Goal: Find specific page/section: Find specific page/section

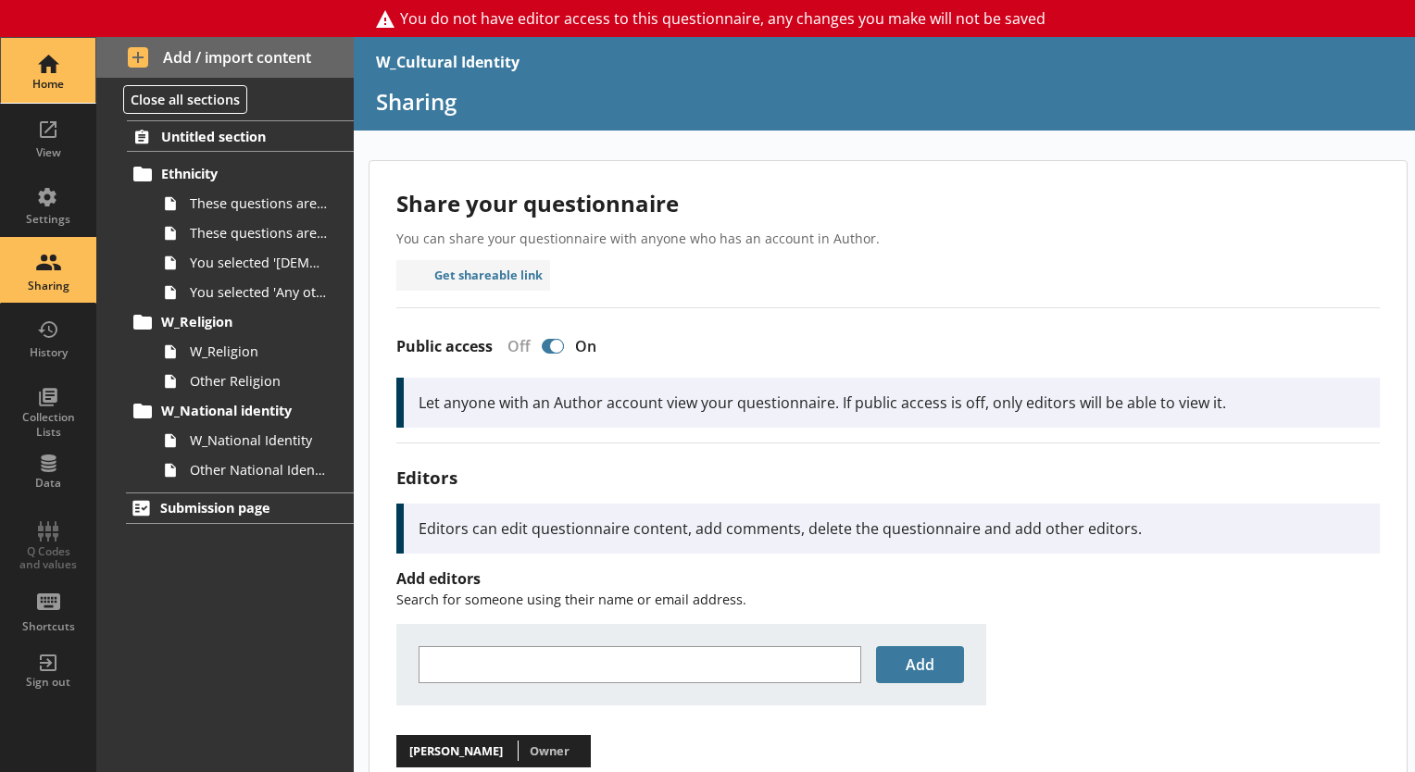
click at [48, 66] on div "Home" at bounding box center [48, 70] width 65 height 65
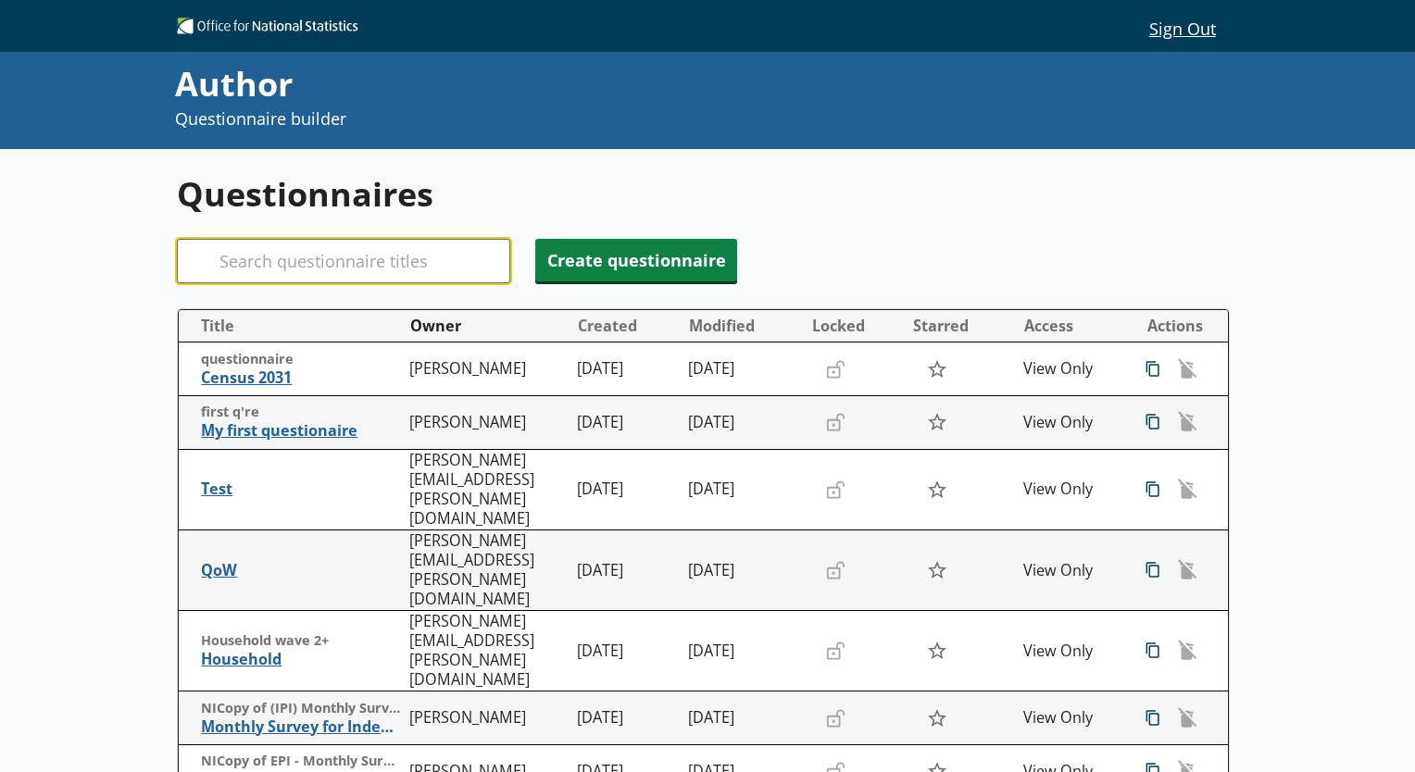
click at [378, 245] on input "Search" at bounding box center [343, 261] width 333 height 44
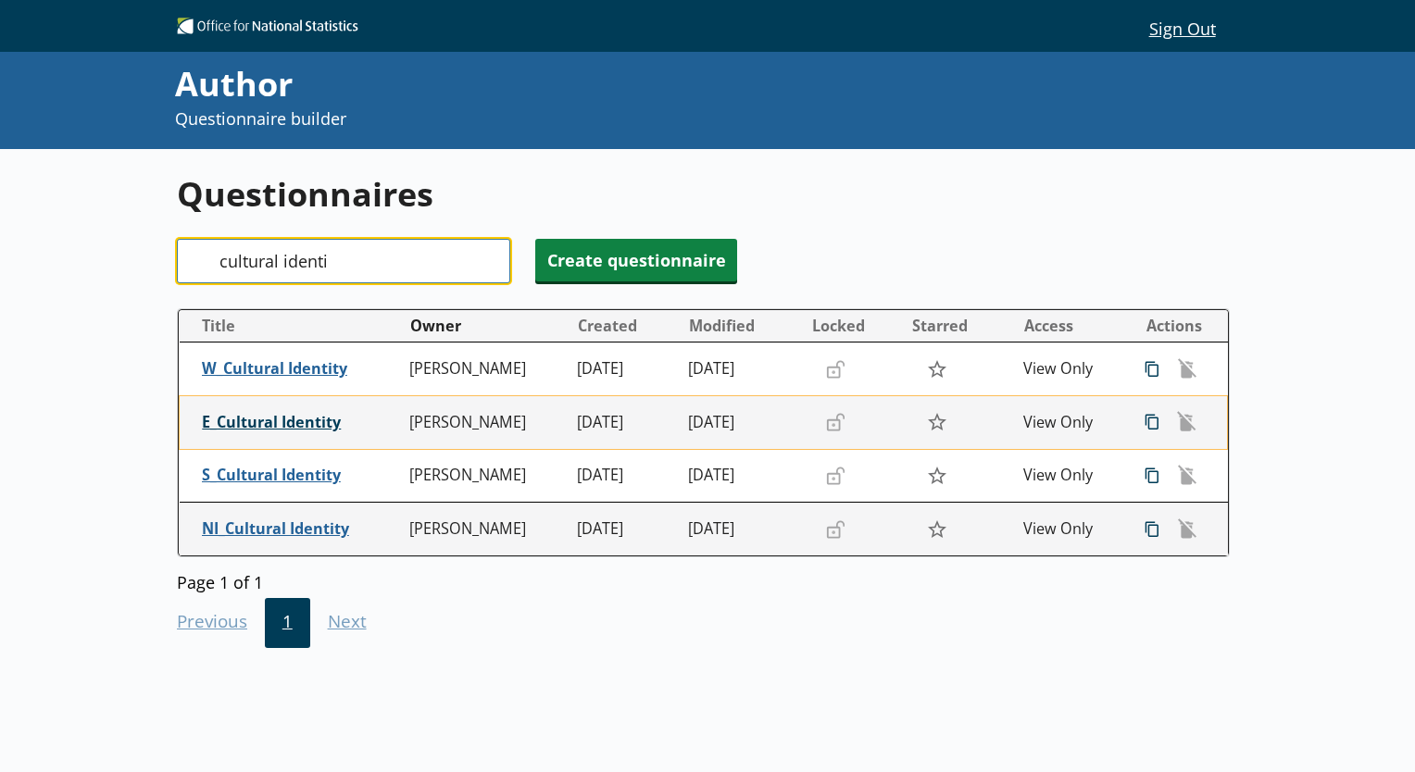
type input "cultural identi"
click at [301, 418] on span "E_Cultural Identity" at bounding box center [301, 422] width 199 height 19
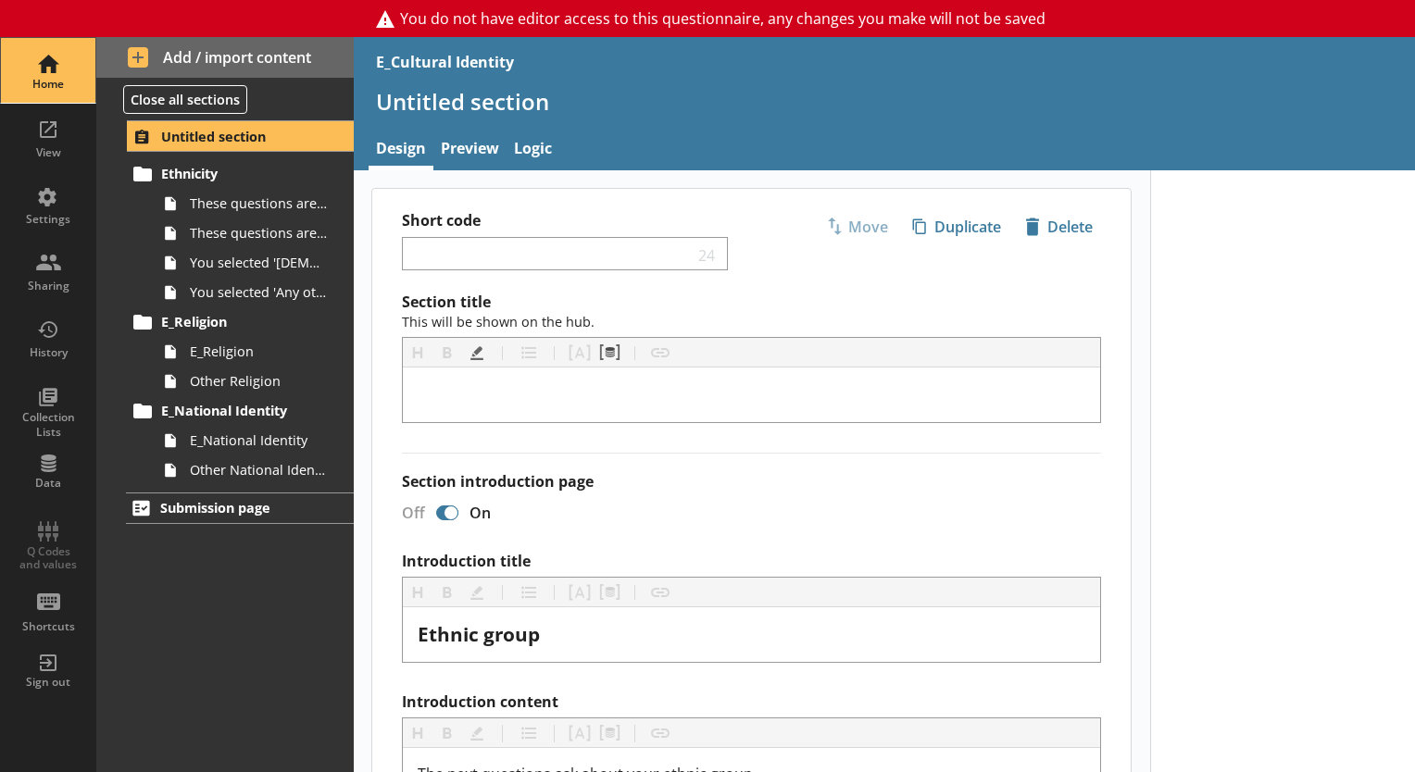
click at [37, 60] on div "Home" at bounding box center [48, 70] width 65 height 65
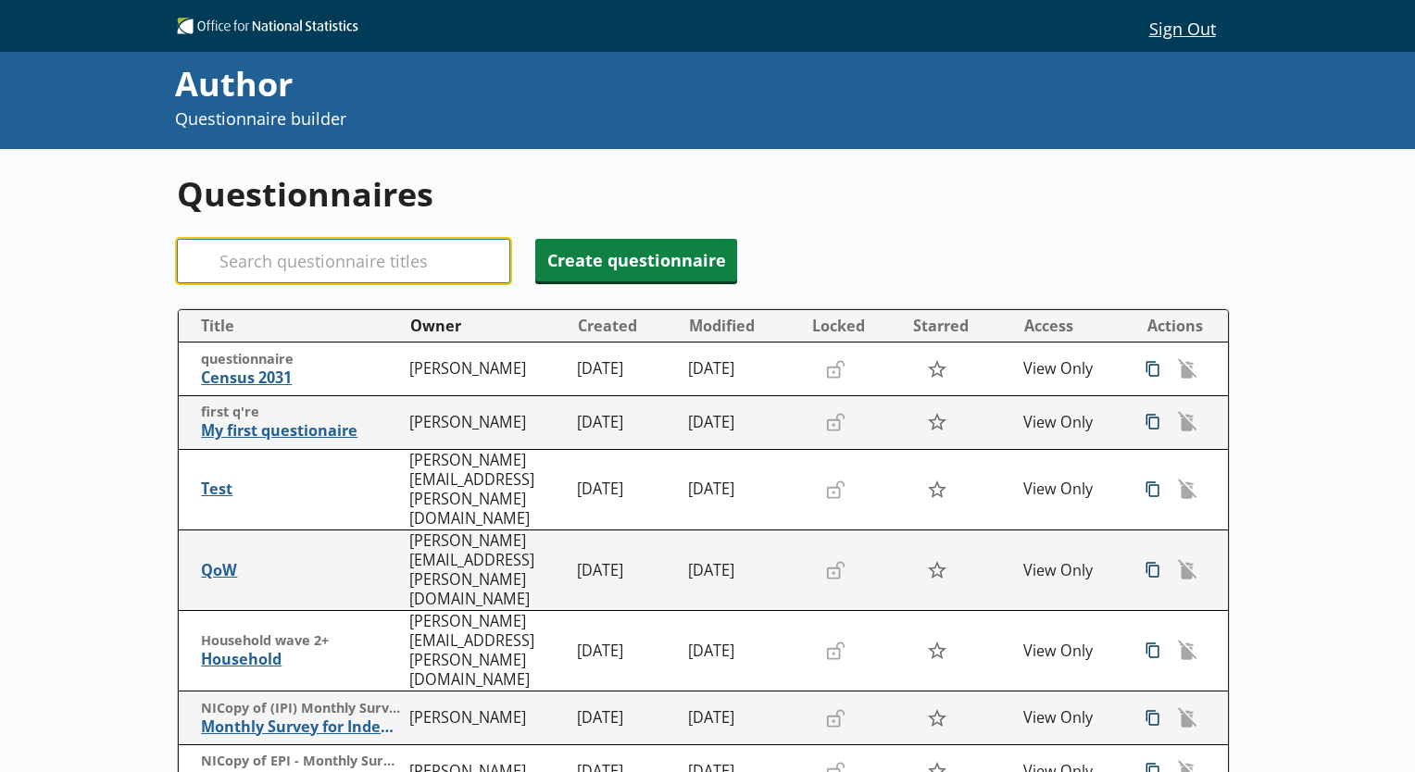
click at [336, 261] on input "Search" at bounding box center [343, 261] width 333 height 44
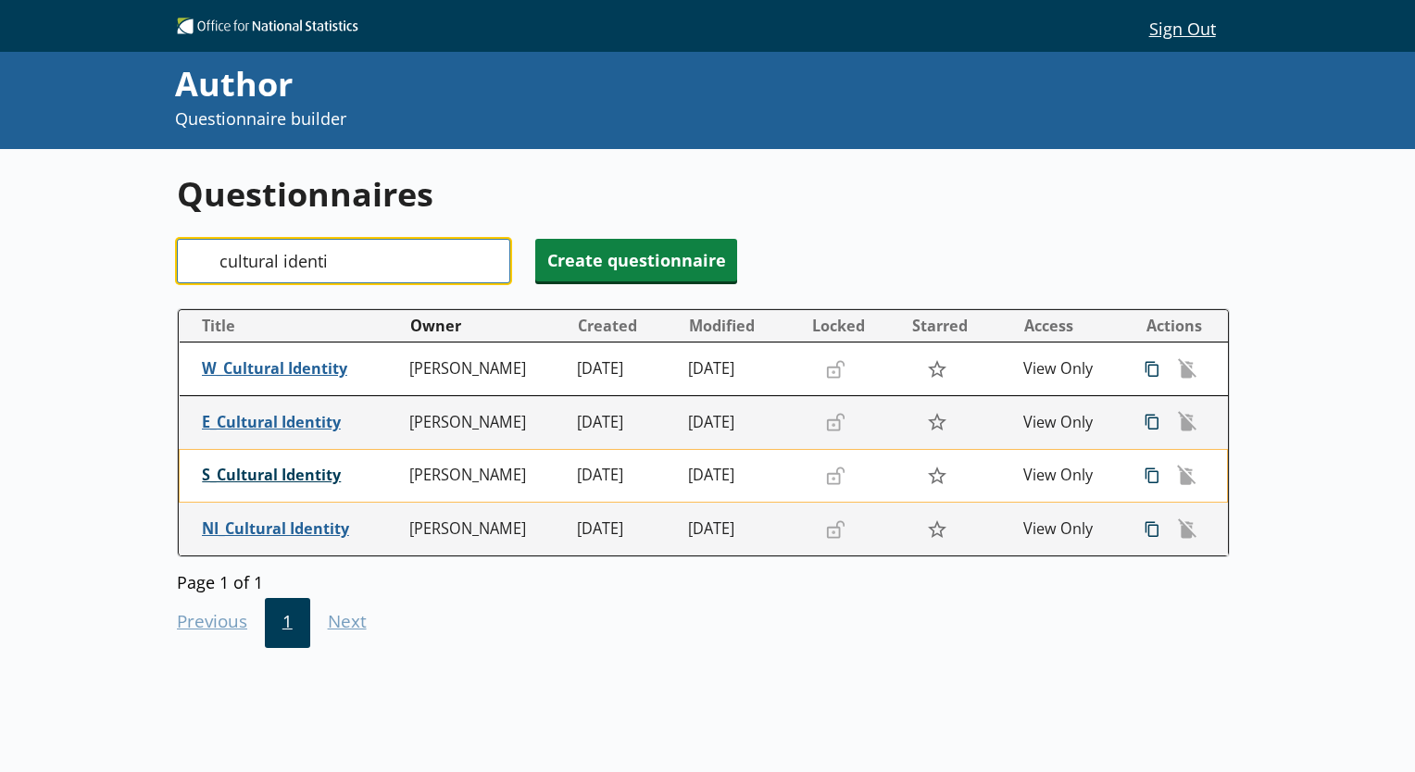
type input "cultural identi"
click at [287, 467] on span "S_Cultural Identity" at bounding box center [301, 475] width 199 height 19
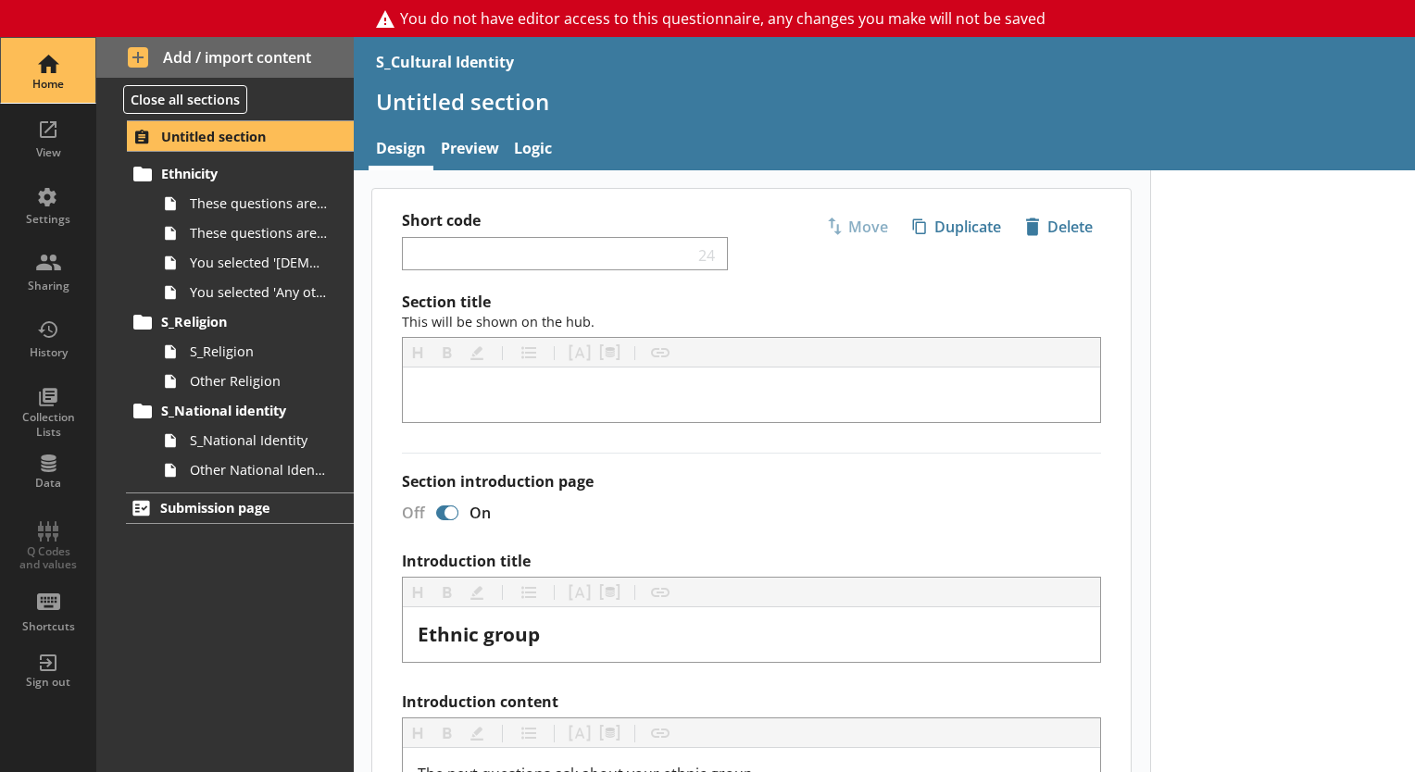
click at [62, 59] on div "Home" at bounding box center [48, 70] width 65 height 65
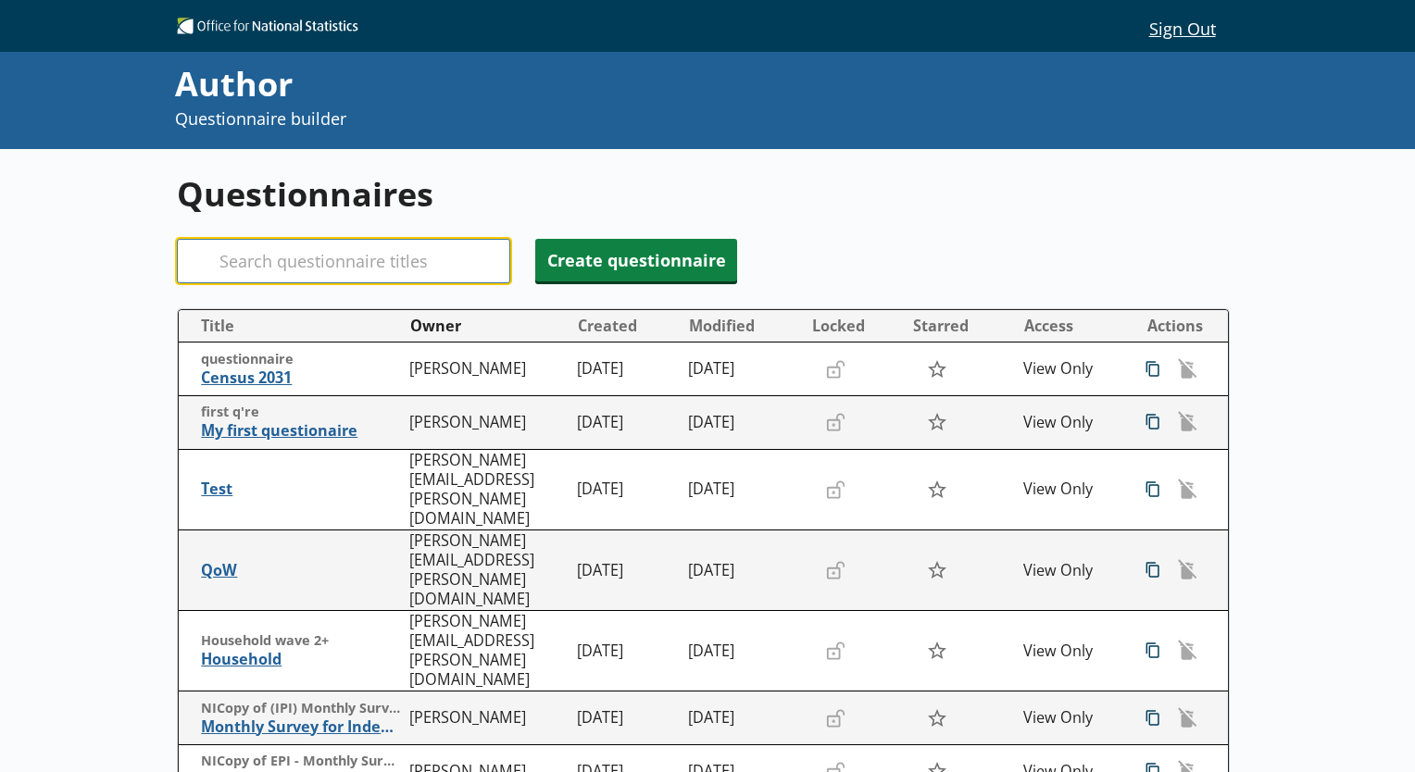
click at [321, 274] on input "Search" at bounding box center [343, 261] width 333 height 44
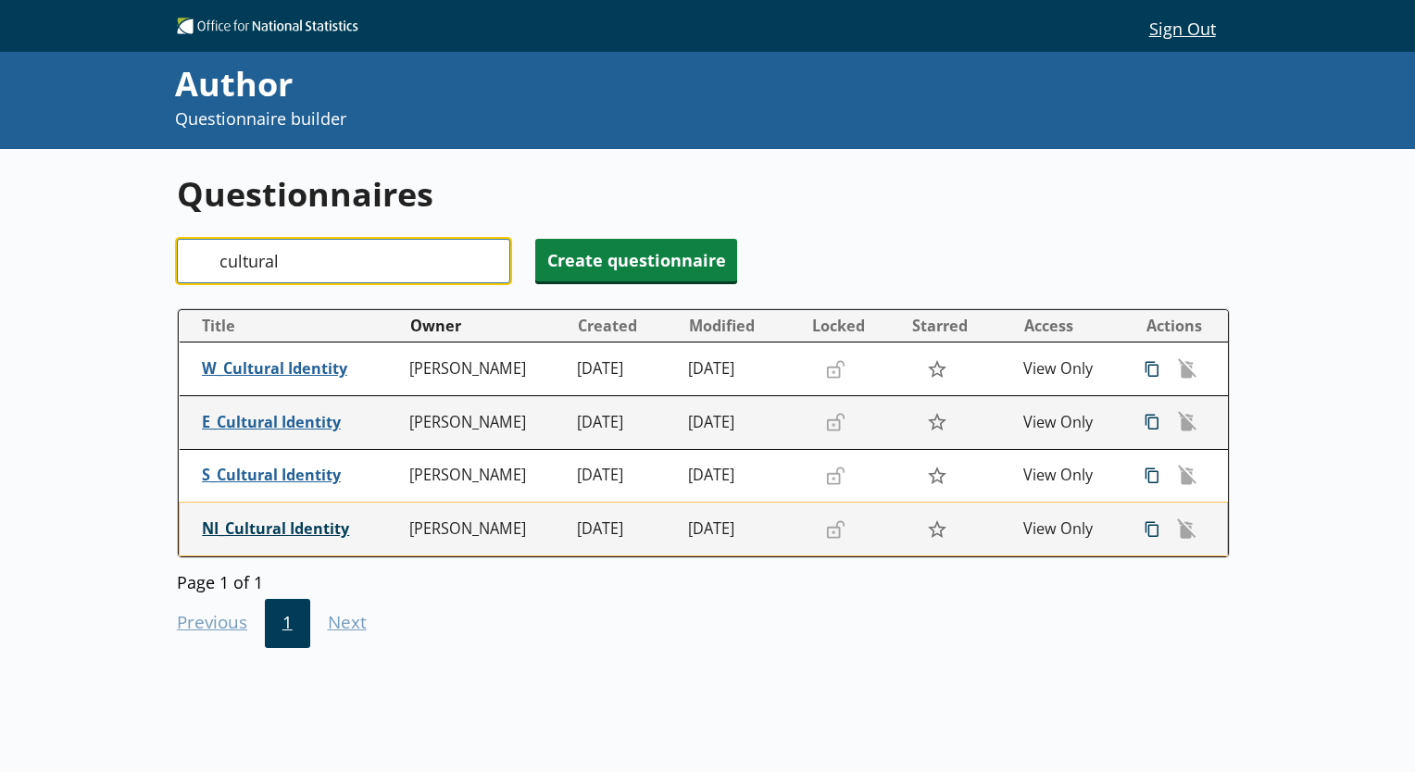
type input "cultural"
click at [295, 533] on span "NI_Cultural Identity" at bounding box center [301, 529] width 199 height 19
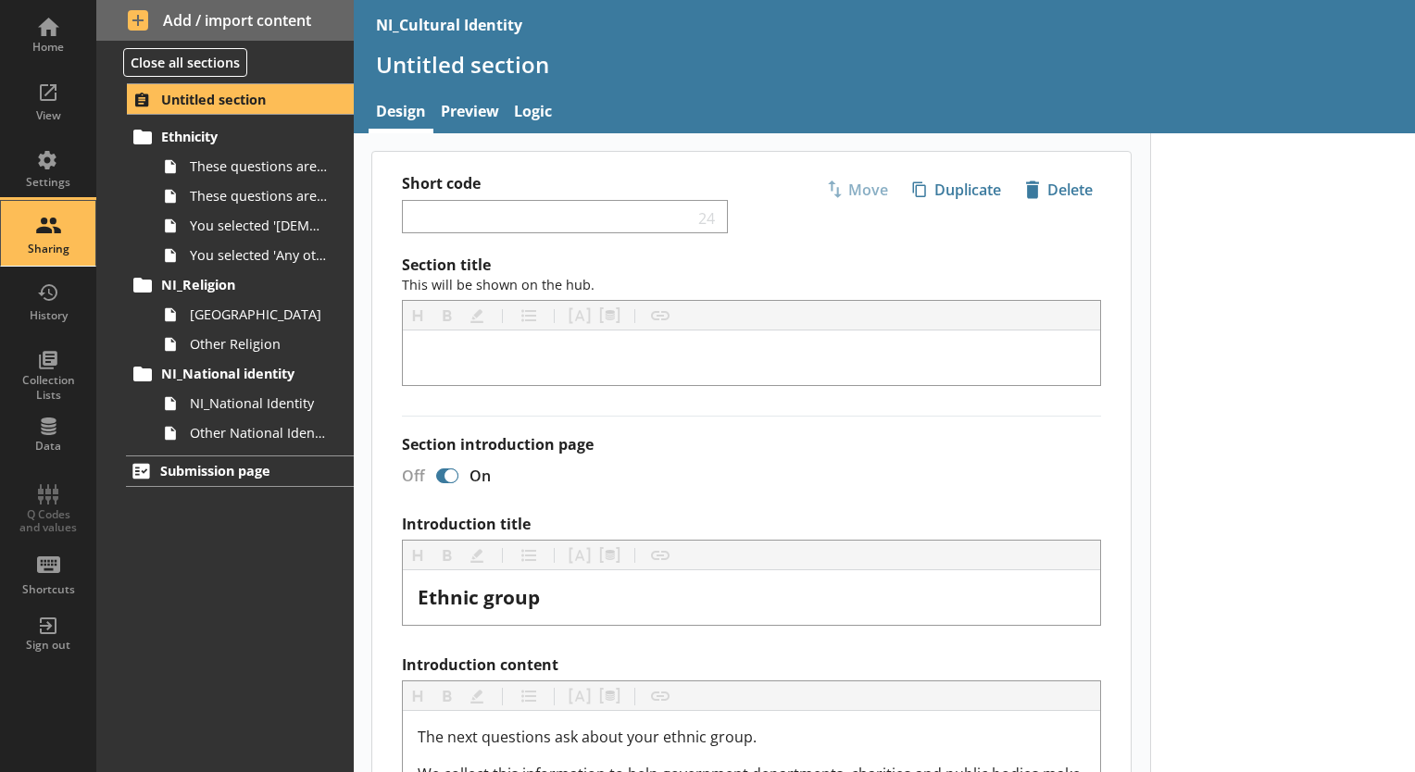
click at [67, 237] on div "Sharing" at bounding box center [48, 233] width 65 height 65
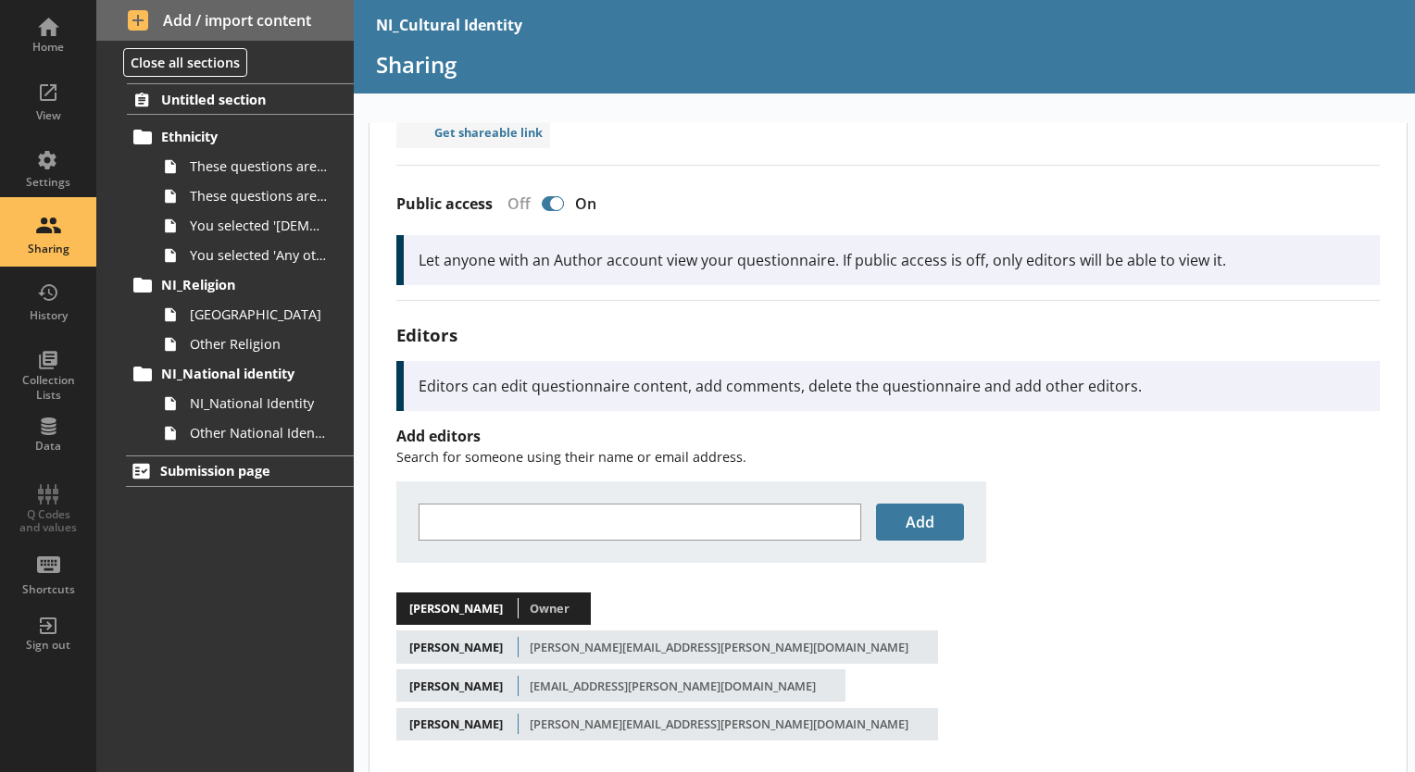
scroll to position [107, 0]
